Goal: Check status: Check status

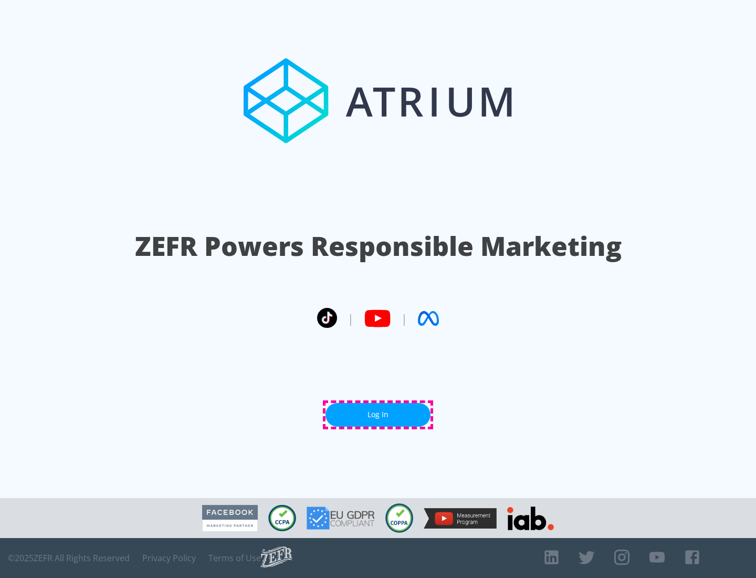
click at [378, 414] on link "Log In" at bounding box center [378, 415] width 105 height 24
